Goal: Information Seeking & Learning: Learn about a topic

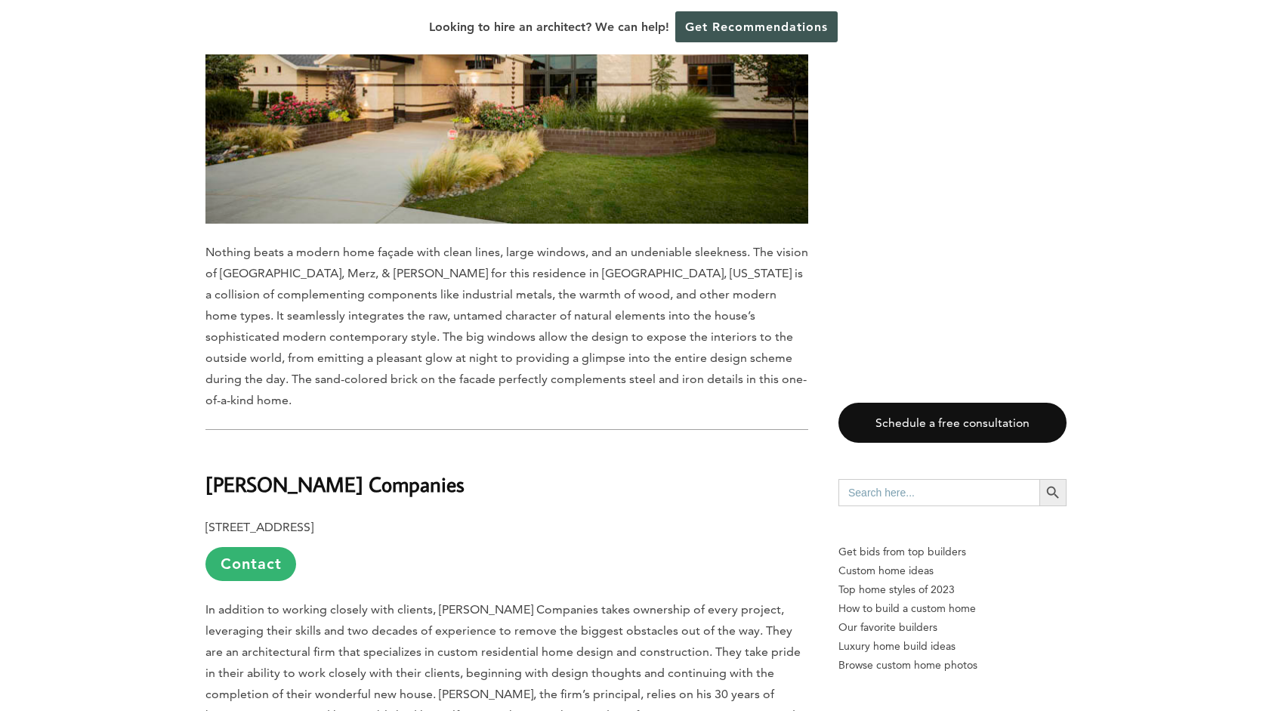
scroll to position [8009, 0]
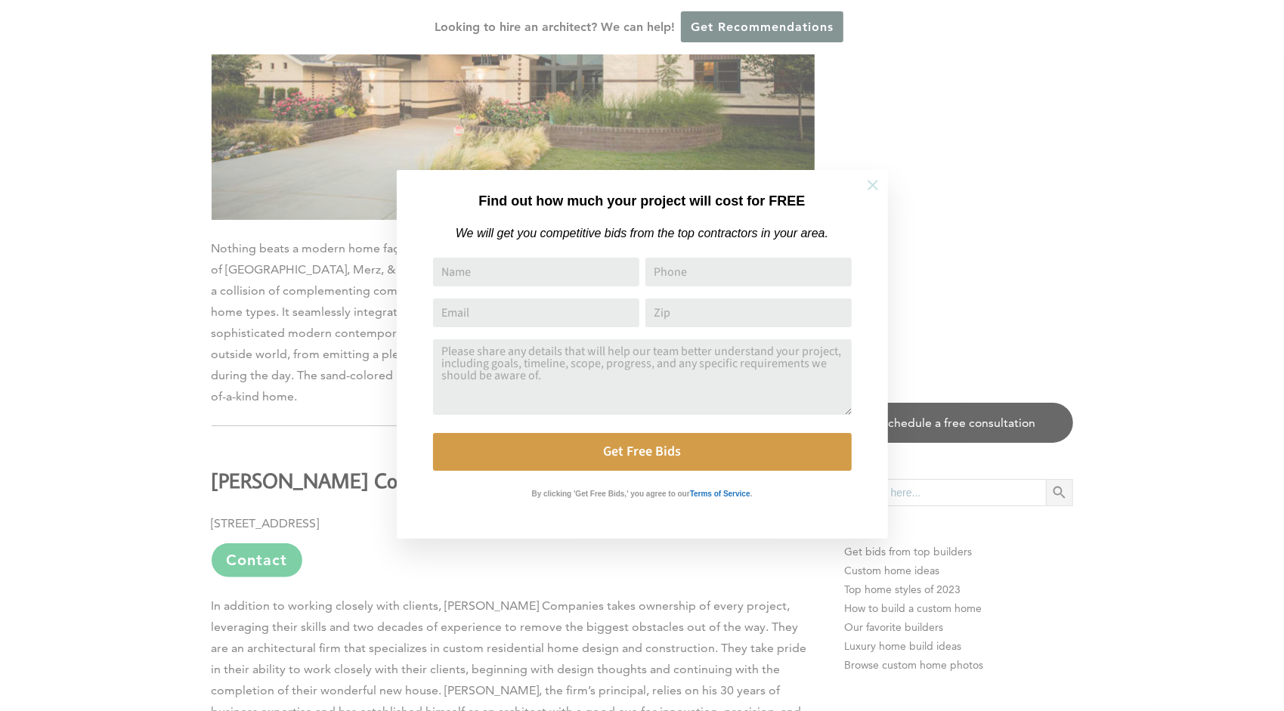
click at [886, 177] on button at bounding box center [872, 185] width 53 height 53
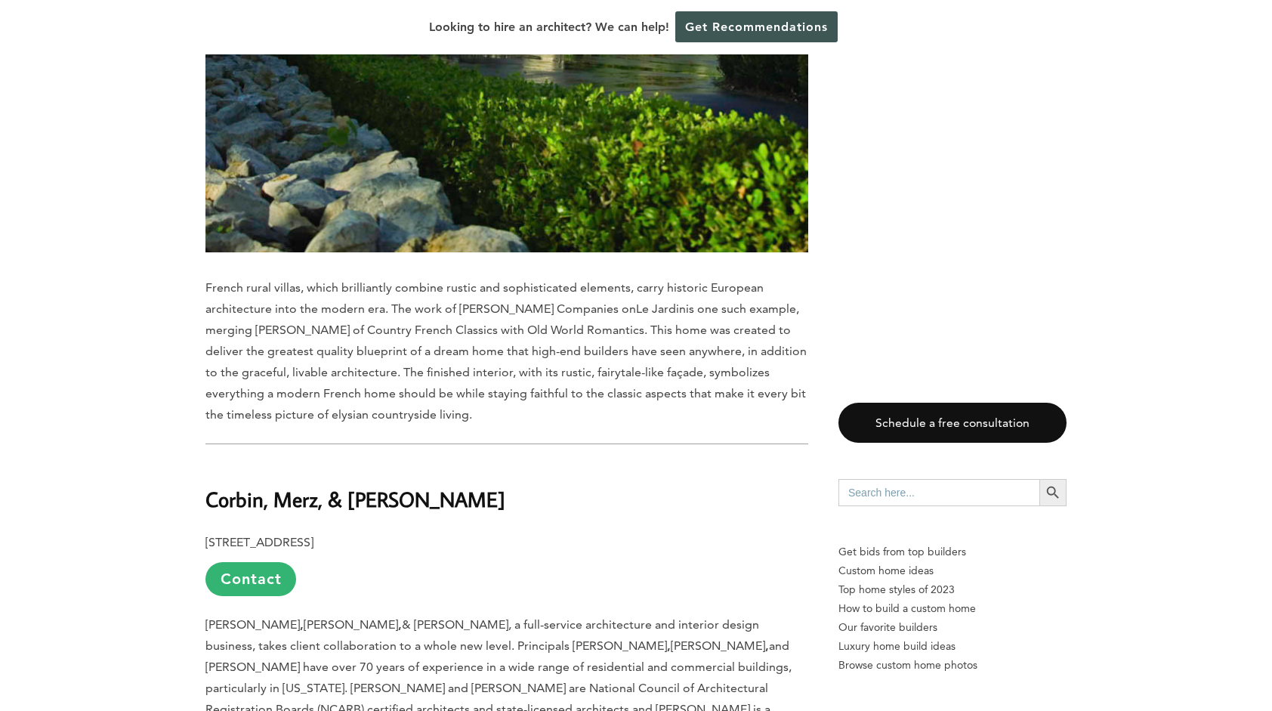
scroll to position [7027, 0]
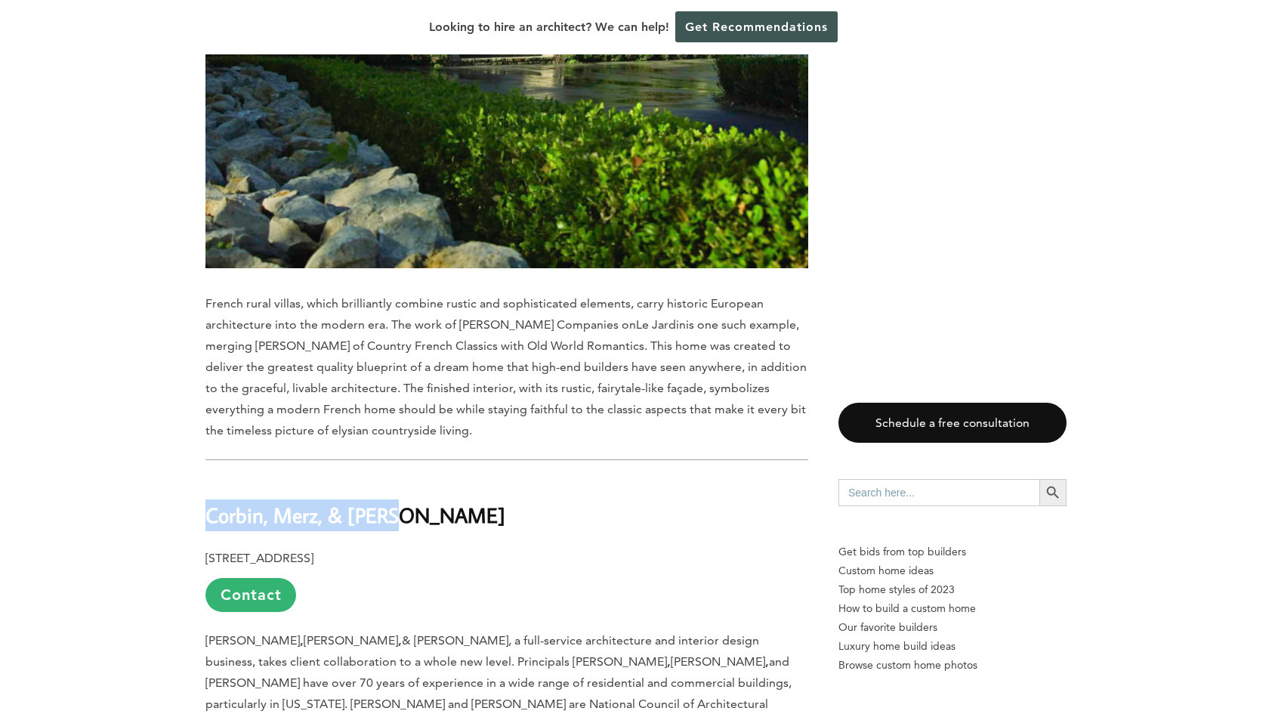
drag, startPoint x: 200, startPoint y: 352, endPoint x: 408, endPoint y: 358, distance: 207.9
click at [408, 358] on div "Last updated on [DATE] 12:39 pm Despite its limited population, prominent and v…" at bounding box center [636, 437] width 910 height 13307
copy b "Corbin, Merz, & [PERSON_NAME]"
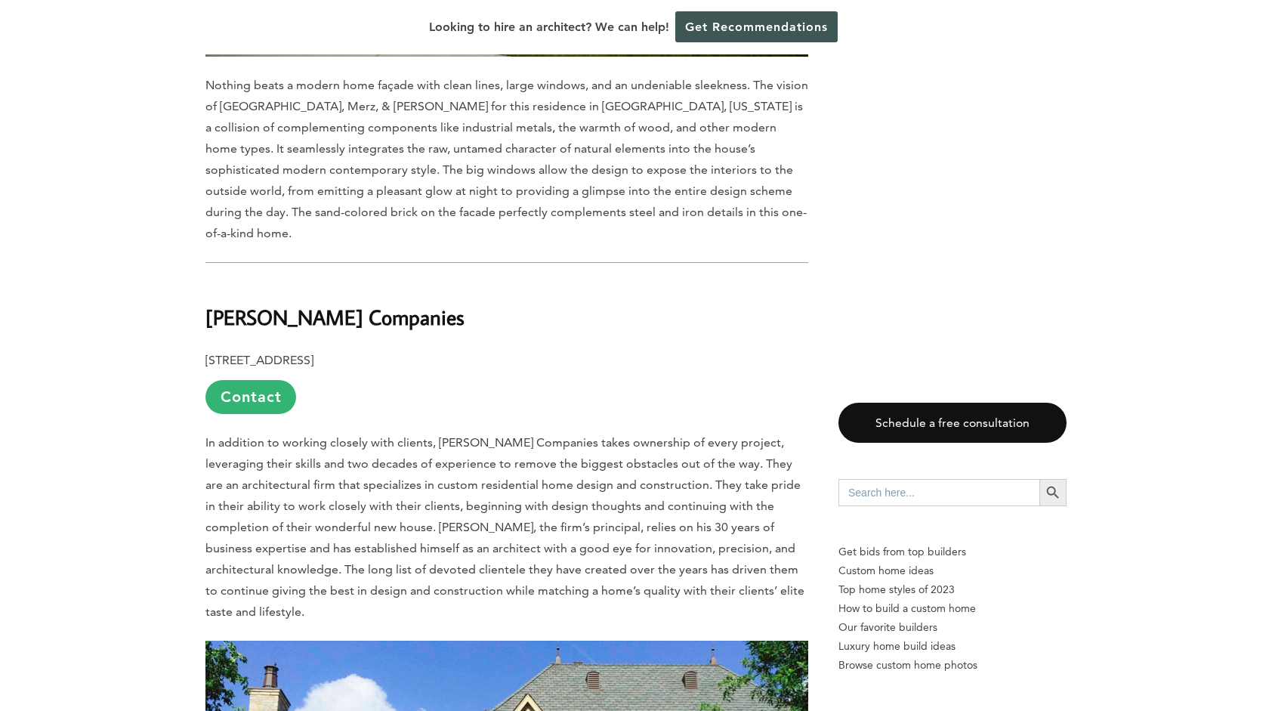
scroll to position [8160, 0]
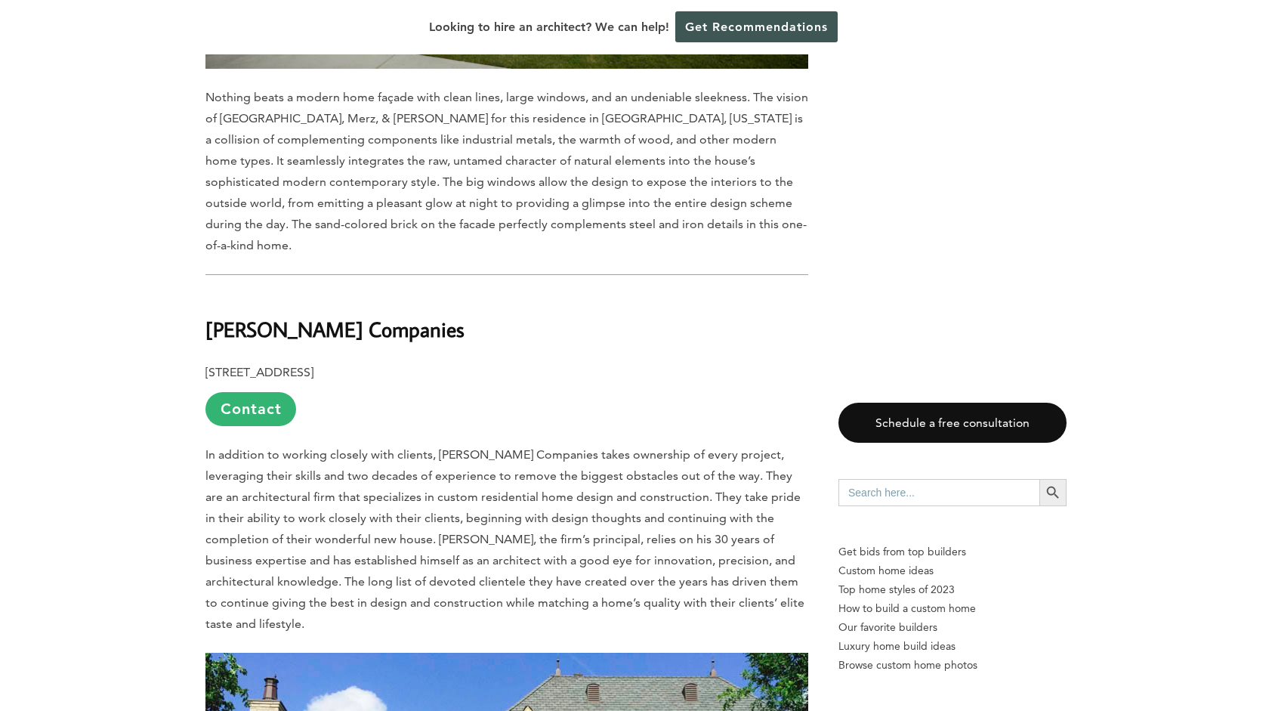
drag, startPoint x: 227, startPoint y: 115, endPoint x: 558, endPoint y: 116, distance: 330.9
copy b "[PERSON_NAME] Companies"
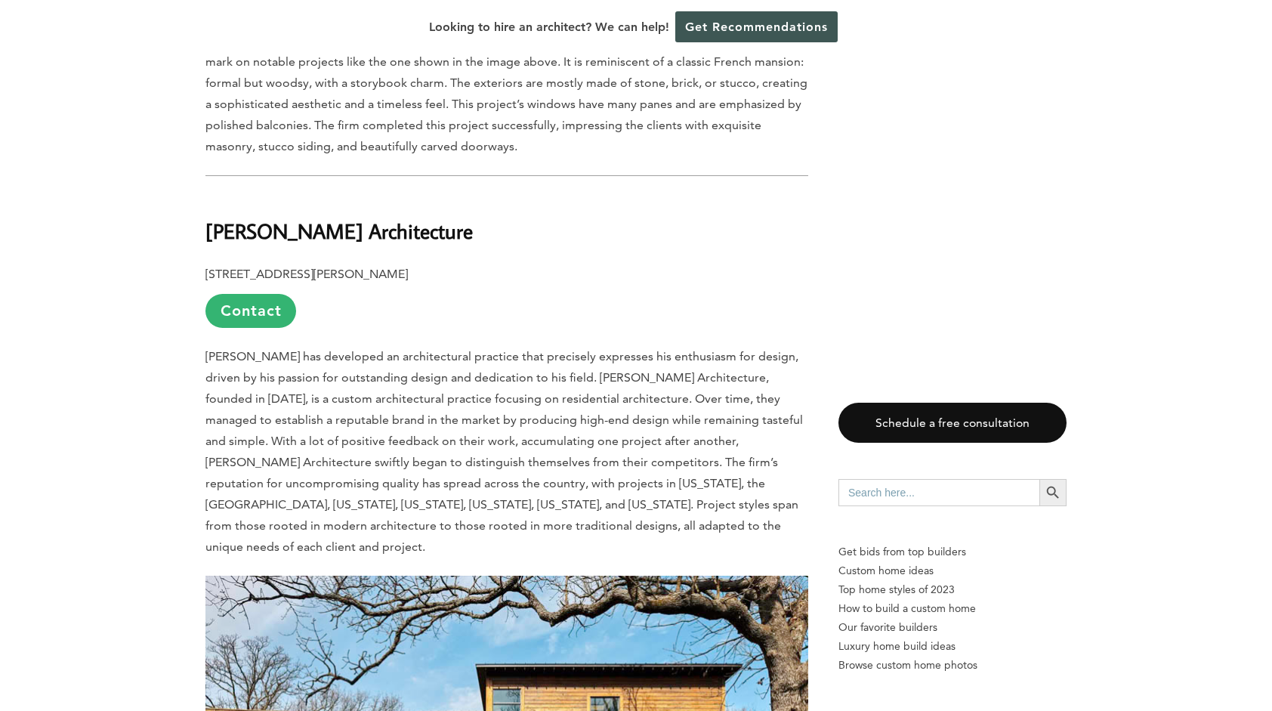
scroll to position [9143, 0]
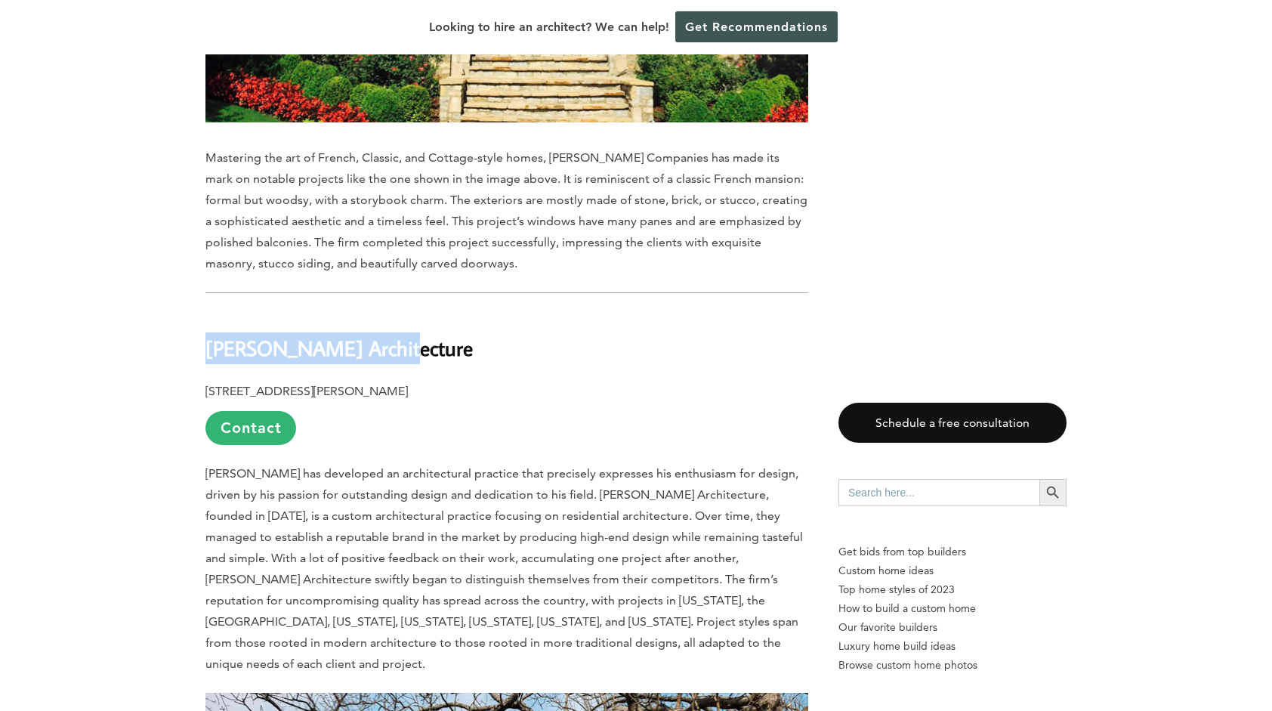
drag, startPoint x: 385, startPoint y: 149, endPoint x: 419, endPoint y: 128, distance: 40.3
copy b "[PERSON_NAME] Architecture"
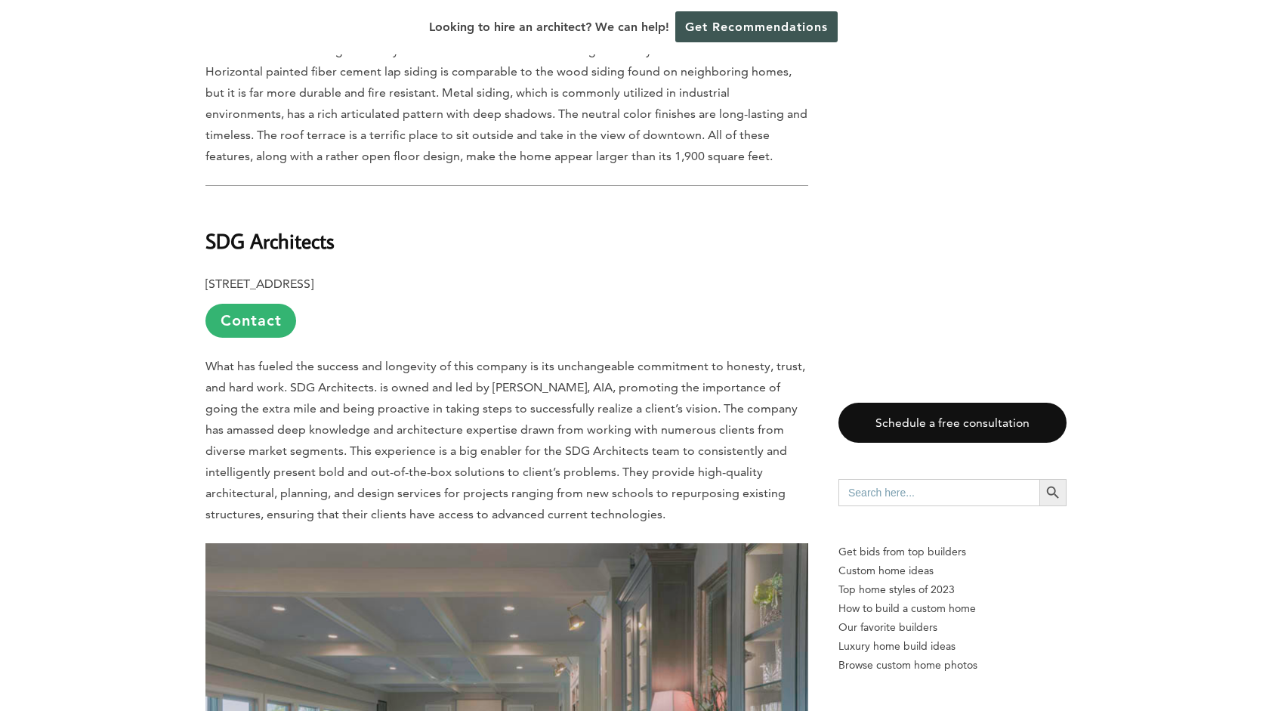
scroll to position [12014, 0]
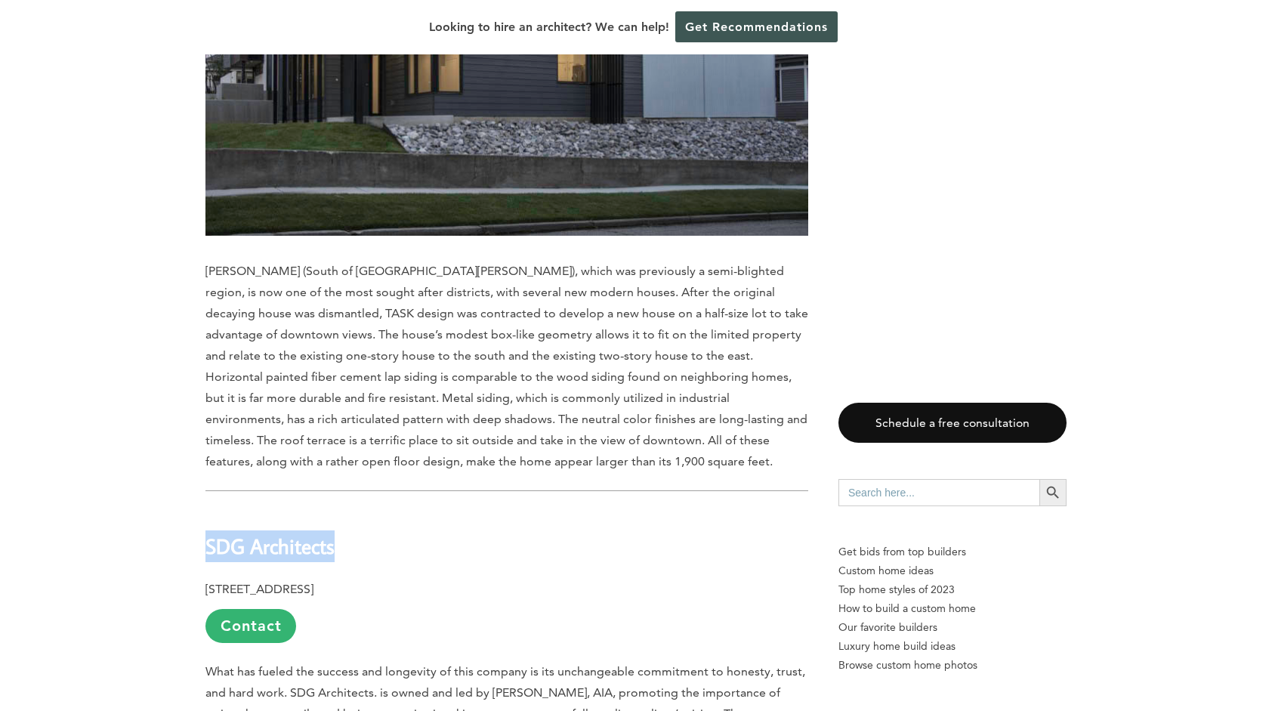
drag, startPoint x: 205, startPoint y: 239, endPoint x: 369, endPoint y: 240, distance: 164.0
copy b "SDG Architects"
